Goal: Task Accomplishment & Management: Manage account settings

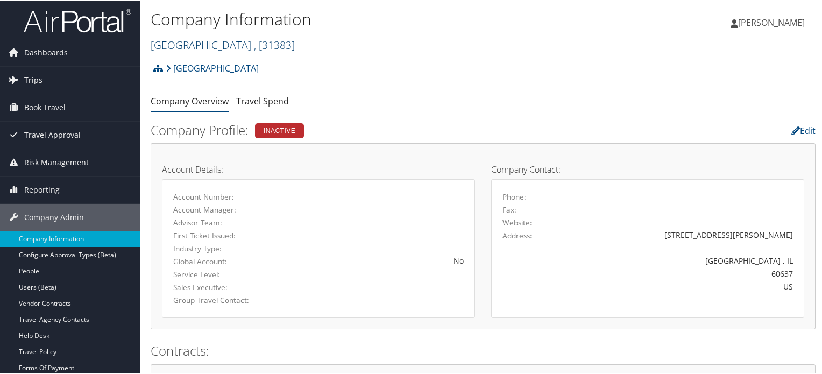
click at [258, 44] on span ", [ 31383 ]" at bounding box center [274, 44] width 41 height 15
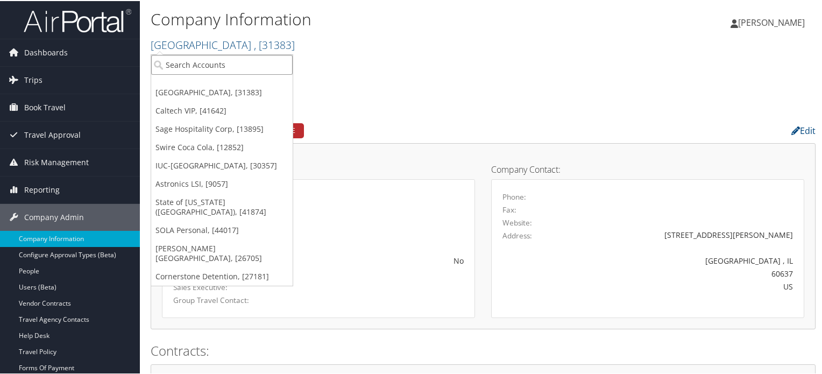
click at [239, 69] on input "search" at bounding box center [221, 64] width 141 height 20
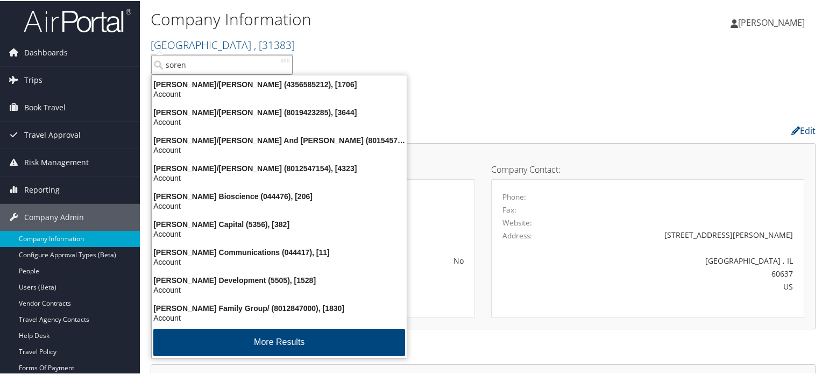
type input "sorens"
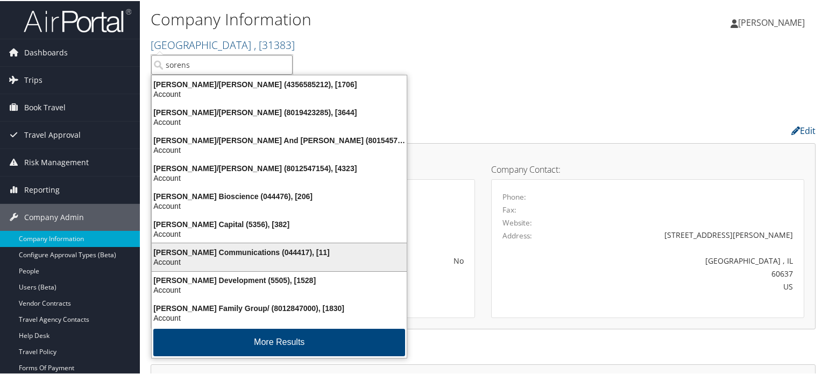
click at [224, 258] on div "Account" at bounding box center [279, 261] width 268 height 10
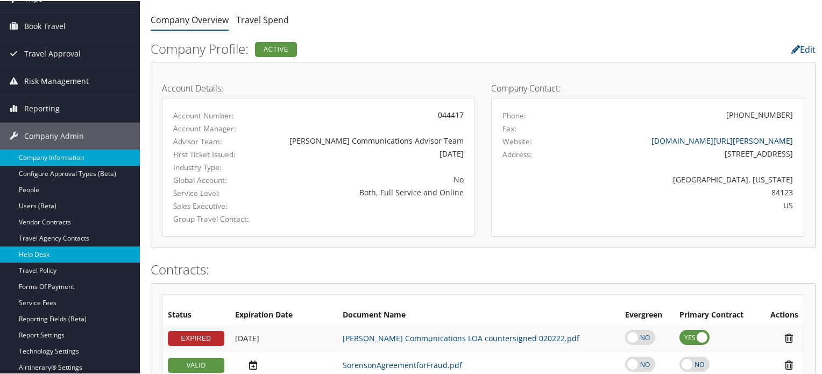
scroll to position [108, 0]
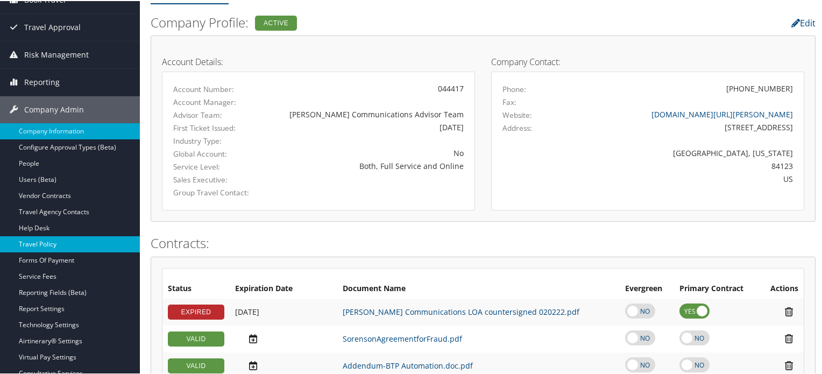
click at [54, 244] on link "Travel Policy" at bounding box center [70, 243] width 140 height 16
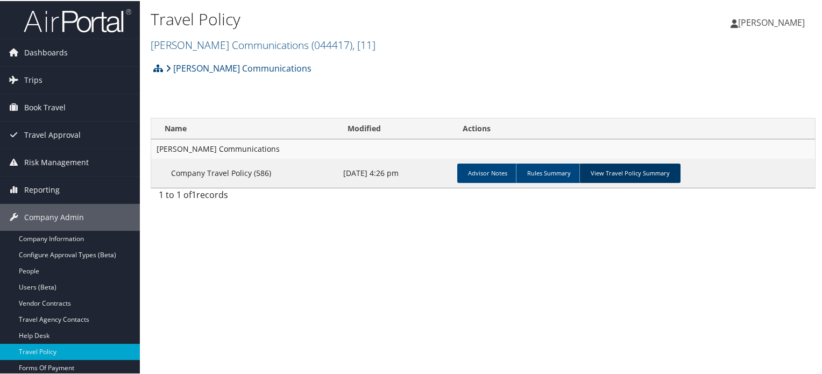
click at [621, 170] on link "View Travel Policy Summary" at bounding box center [629, 171] width 101 height 19
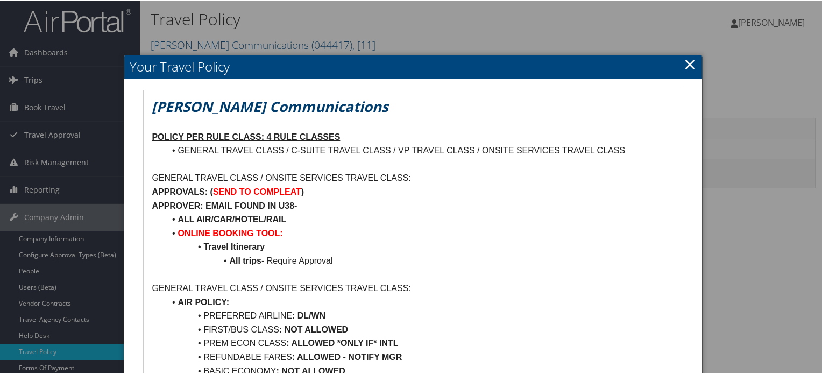
click at [687, 59] on link "×" at bounding box center [690, 63] width 12 height 22
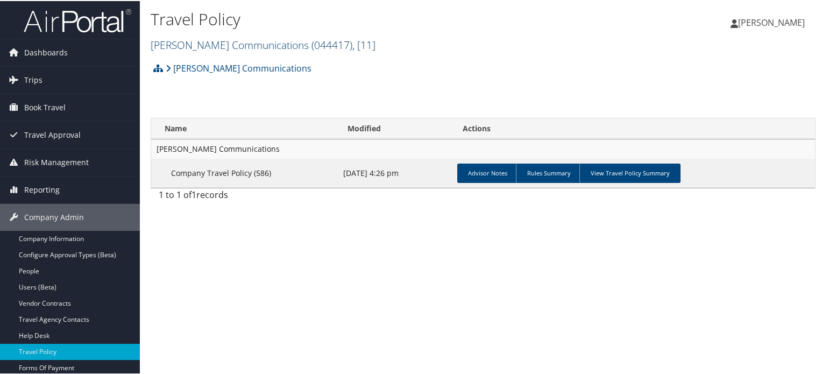
click at [227, 44] on link "Sorenson Communications ( 044417 ) , [ 11 ]" at bounding box center [263, 44] width 225 height 15
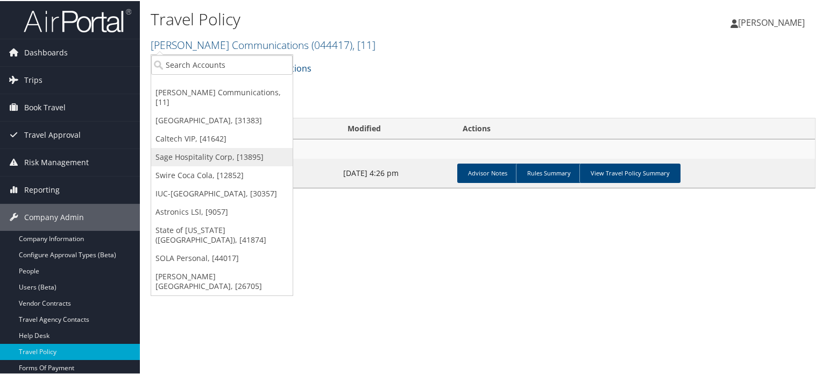
click at [196, 148] on link "Sage Hospitality Corp, [13895]" at bounding box center [221, 156] width 141 height 18
